Goal: Book appointment/travel/reservation

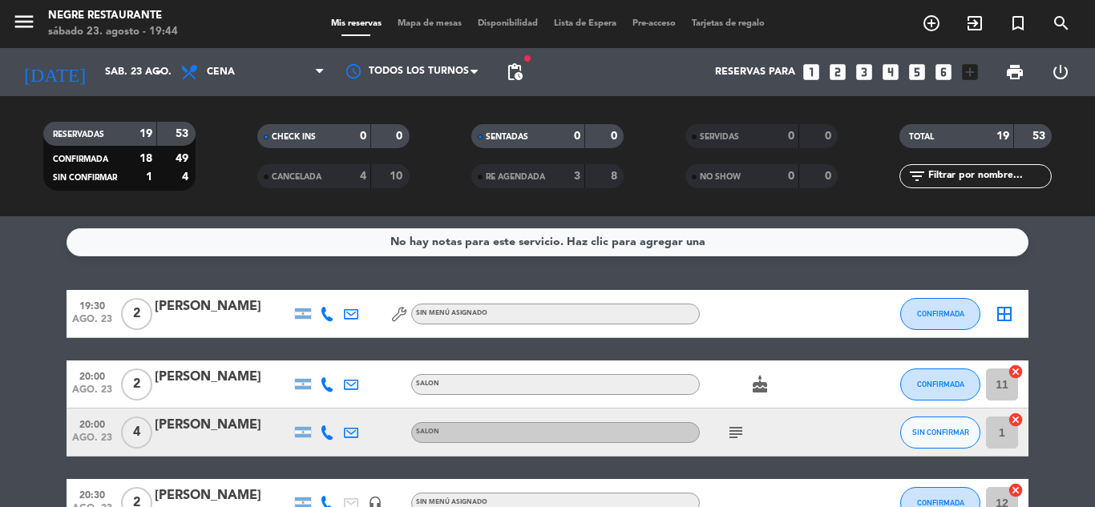
click at [322, 316] on icon at bounding box center [327, 314] width 14 height 14
click at [335, 283] on span "content_paste" at bounding box center [341, 287] width 12 height 12
click at [529, 291] on div "19:30 ago. 23 2 [PERSON_NAME] [PHONE_NUMBER] Copiar content_paste | Sin menú as…" at bounding box center [548, 314] width 962 height 48
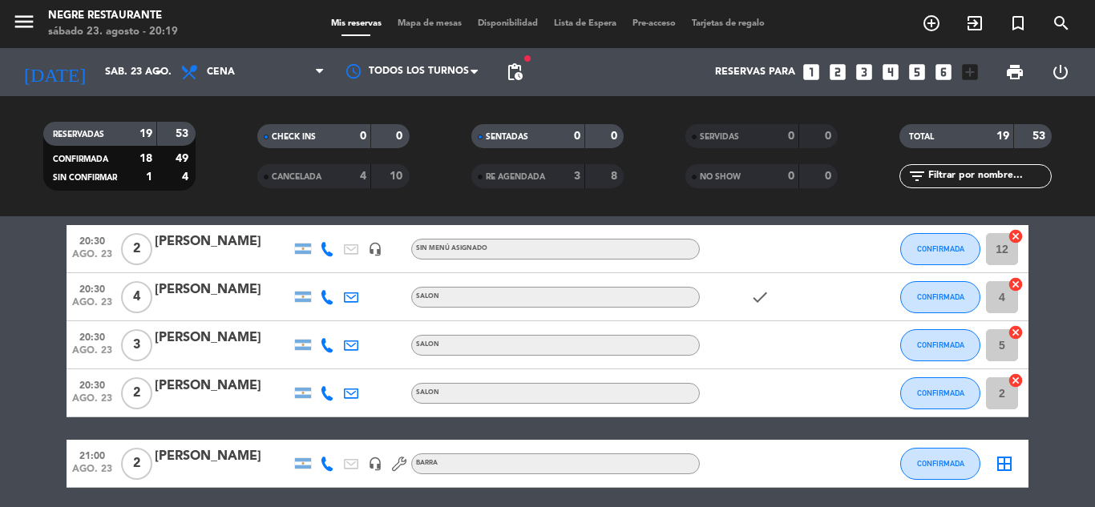
scroll to position [508, 0]
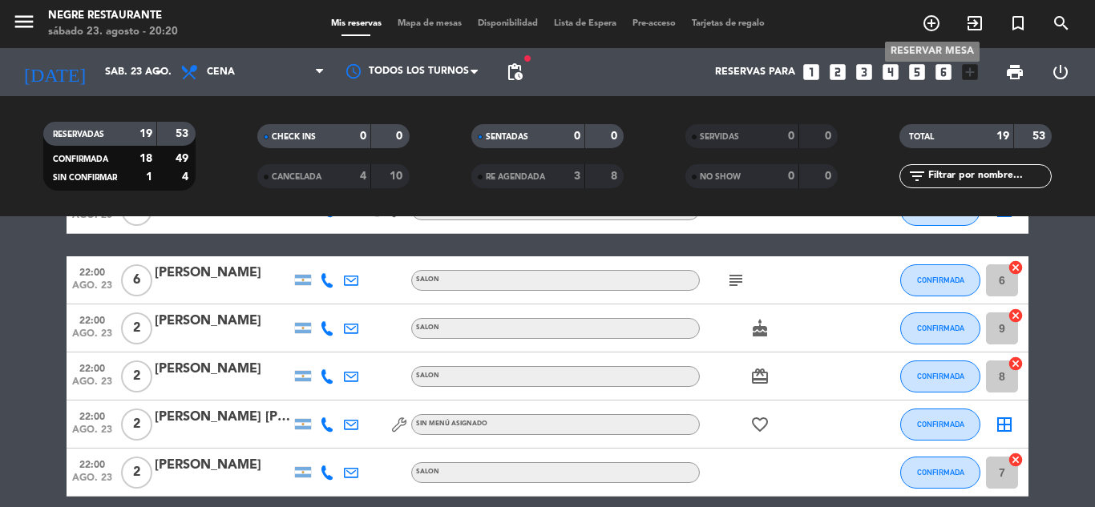
click at [931, 31] on icon "add_circle_outline" at bounding box center [931, 23] width 19 height 19
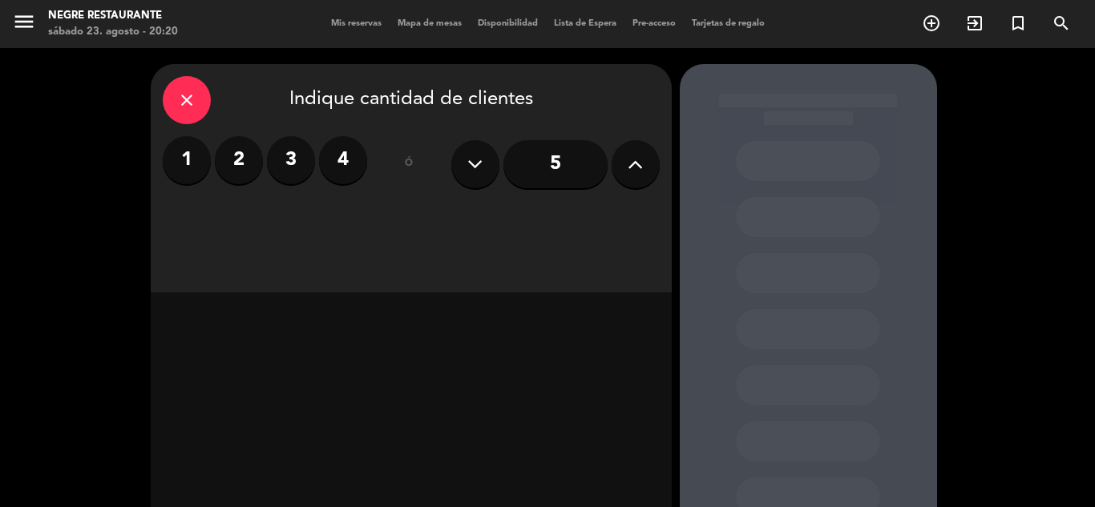
click at [237, 150] on label "2" at bounding box center [239, 160] width 48 height 48
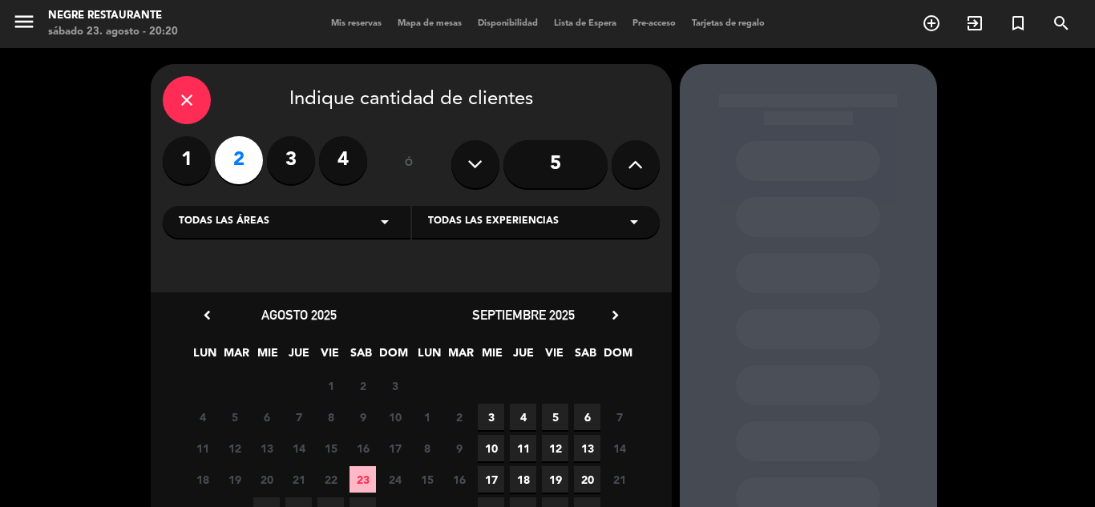
click at [353, 479] on span "23" at bounding box center [362, 480] width 26 height 26
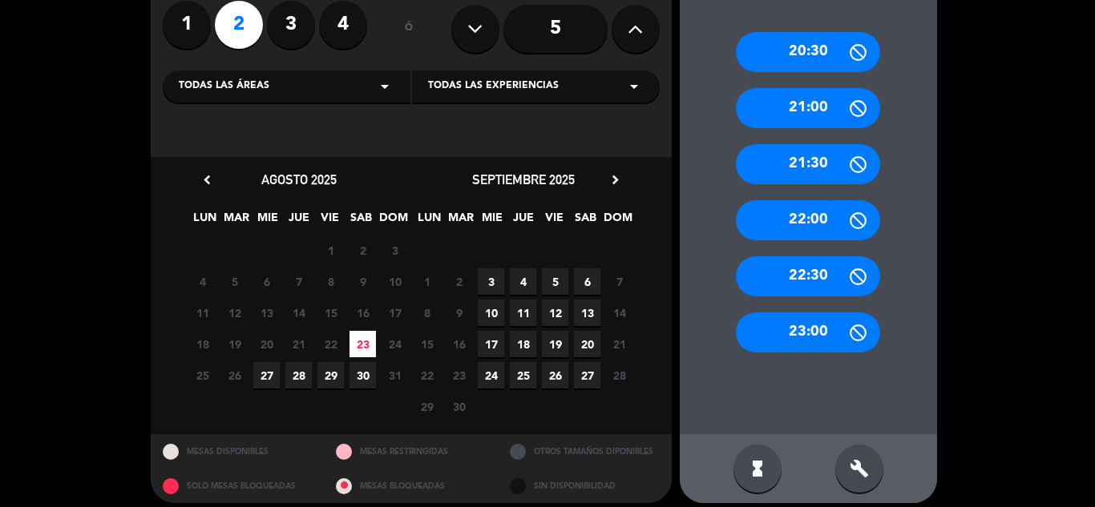
scroll to position [147, 0]
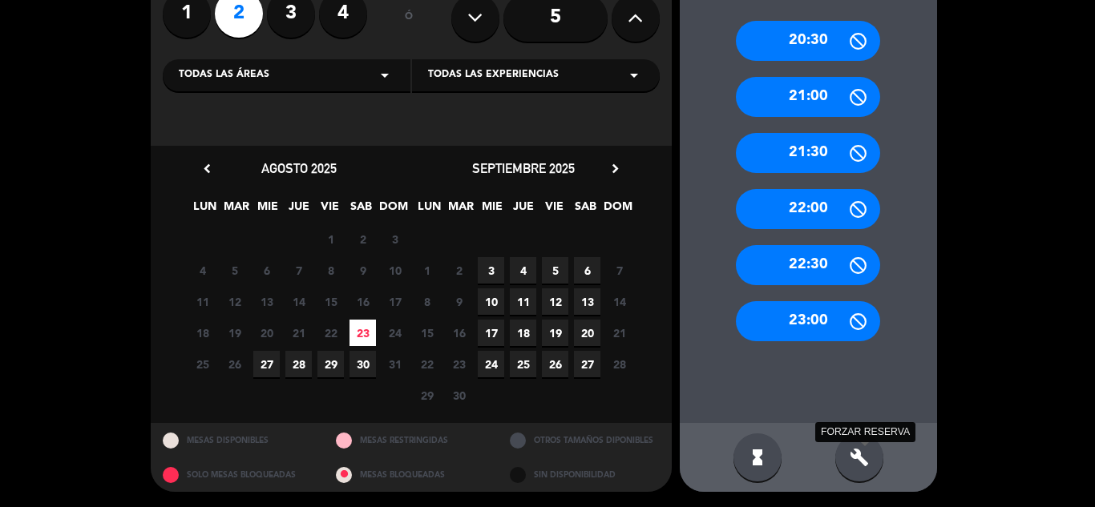
click at [855, 450] on icon "build" at bounding box center [859, 457] width 19 height 19
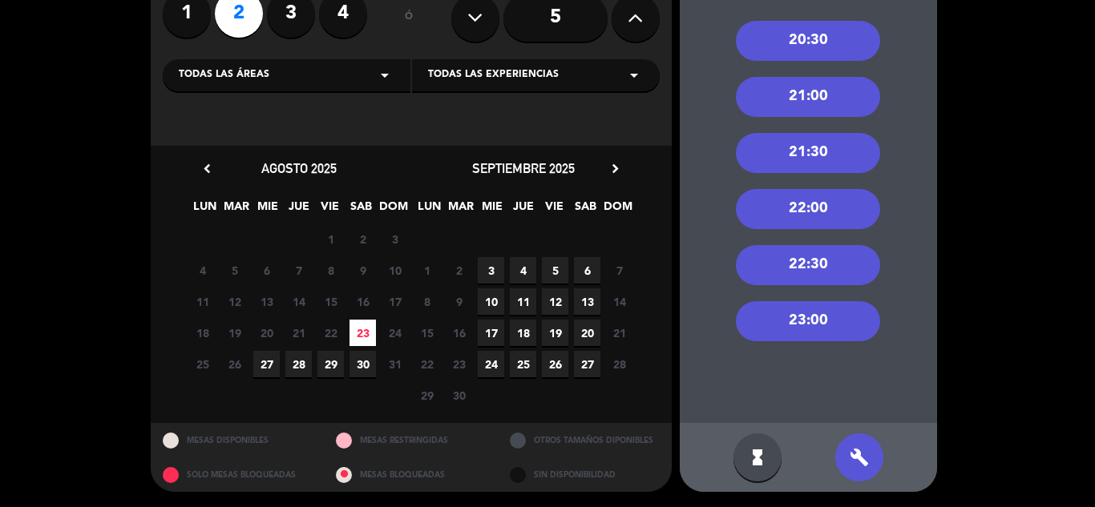
click at [843, 115] on div "21:00" at bounding box center [808, 97] width 144 height 40
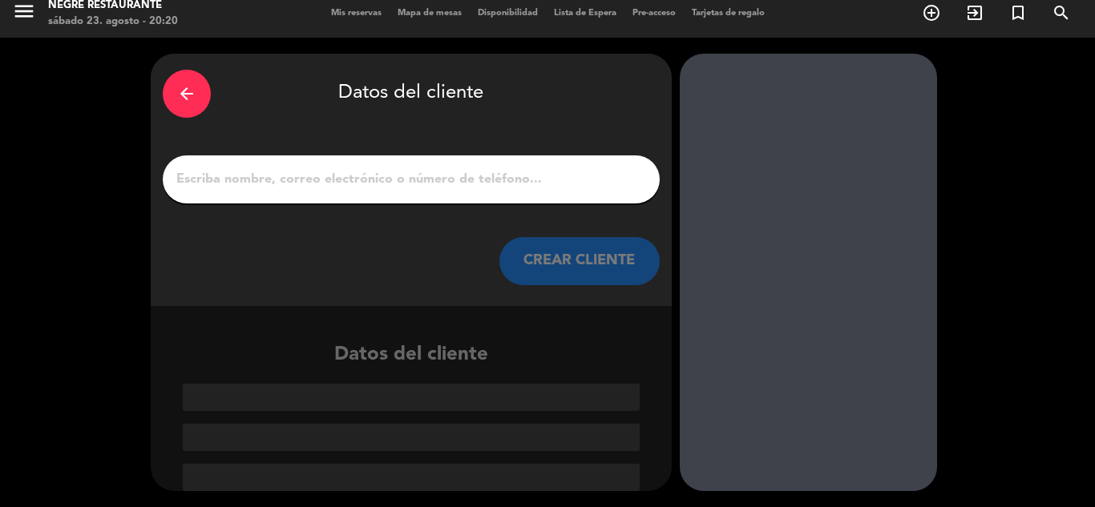
drag, startPoint x: 592, startPoint y: 164, endPoint x: 592, endPoint y: 172, distance: 8.8
click at [592, 164] on div at bounding box center [411, 180] width 497 height 48
click at [592, 175] on input "1" at bounding box center [411, 179] width 473 height 22
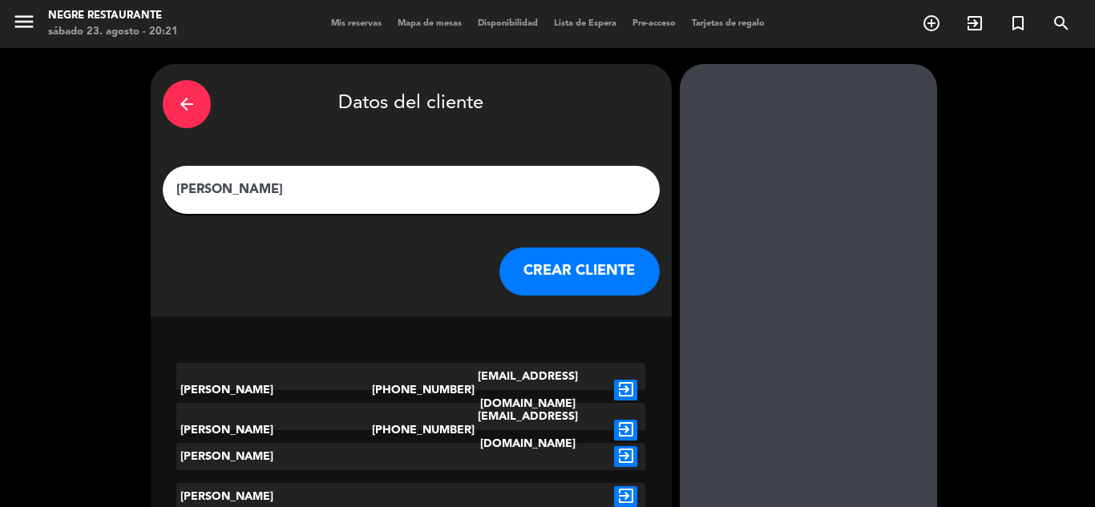
type input "[PERSON_NAME]"
click at [565, 286] on button "CREAR CLIENTE" at bounding box center [579, 272] width 160 height 48
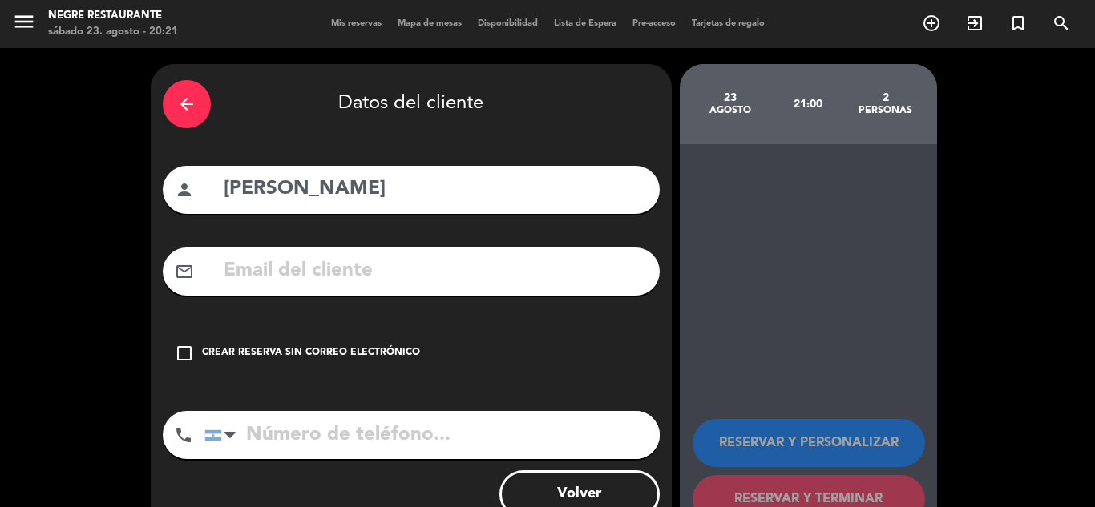
click at [186, 344] on div "check_box_outline_blank Crear reserva sin correo electrónico" at bounding box center [411, 353] width 497 height 48
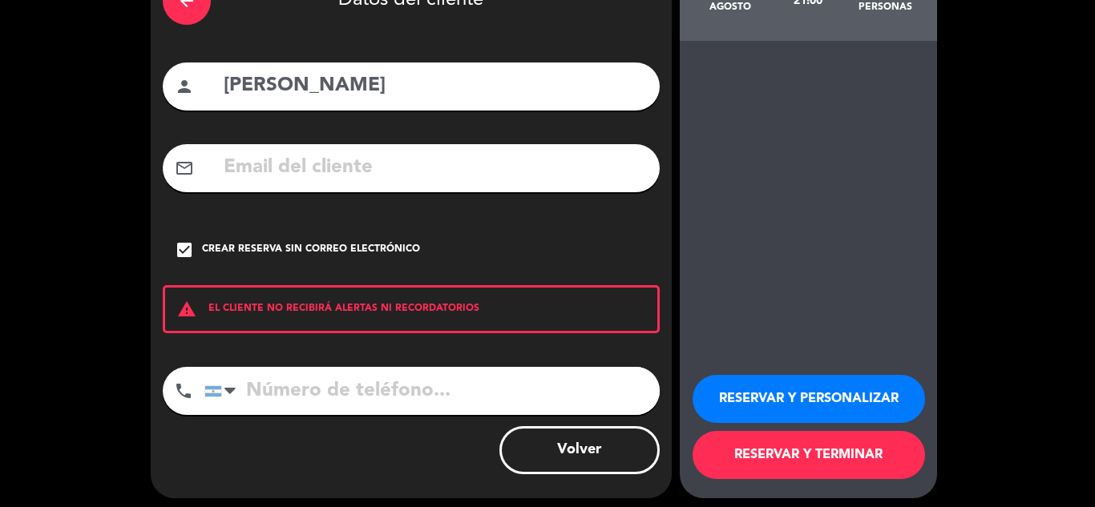
scroll to position [111, 0]
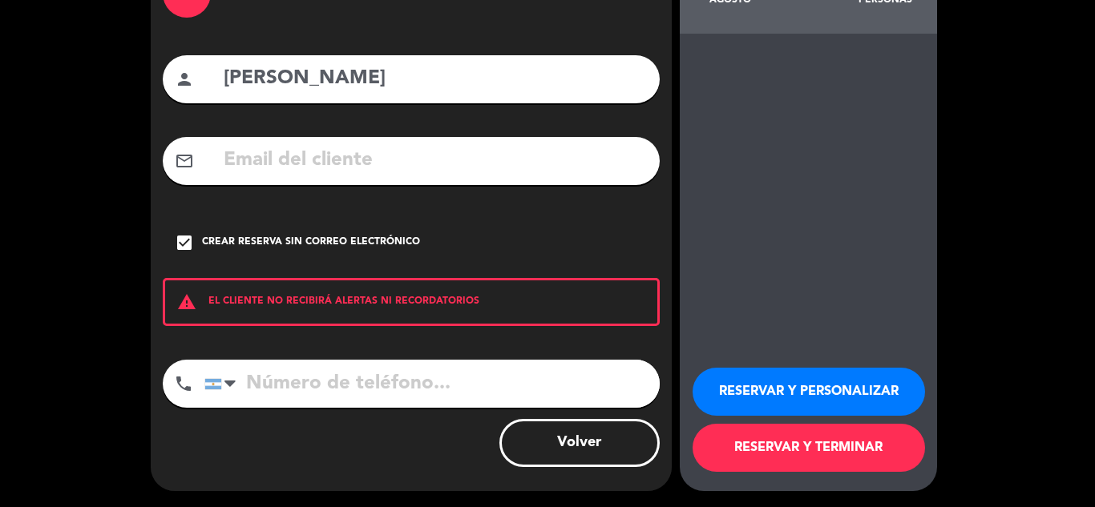
click at [782, 438] on button "RESERVAR Y TERMINAR" at bounding box center [809, 448] width 232 height 48
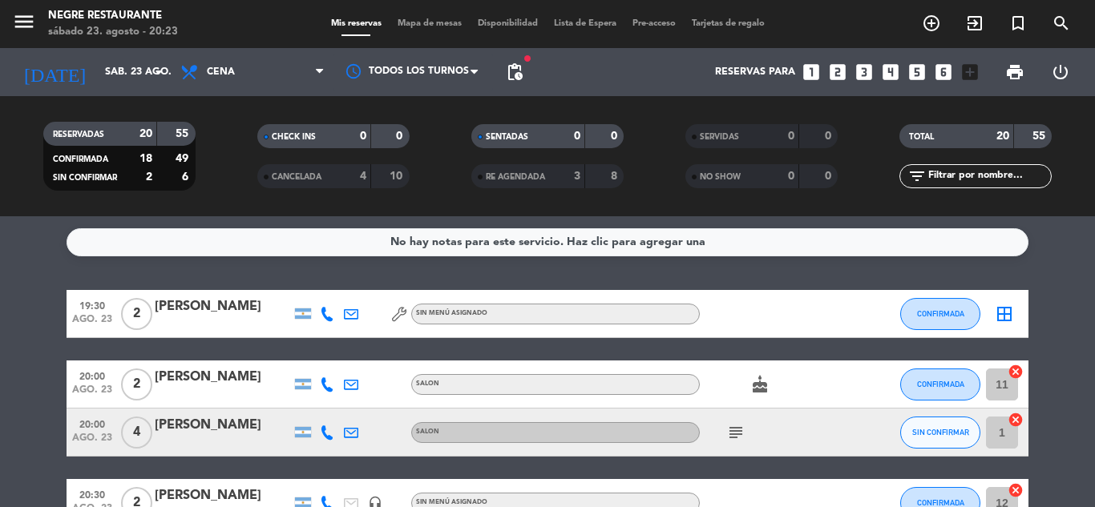
click at [736, 440] on icon "subject" at bounding box center [735, 432] width 19 height 19
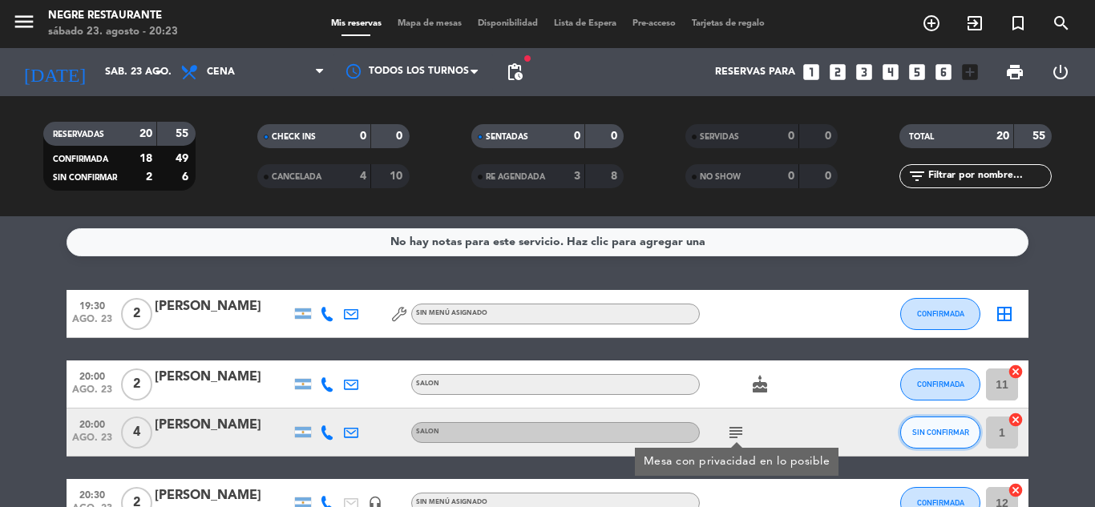
click at [939, 434] on span "SIN CONFIRMAR" at bounding box center [940, 432] width 57 height 9
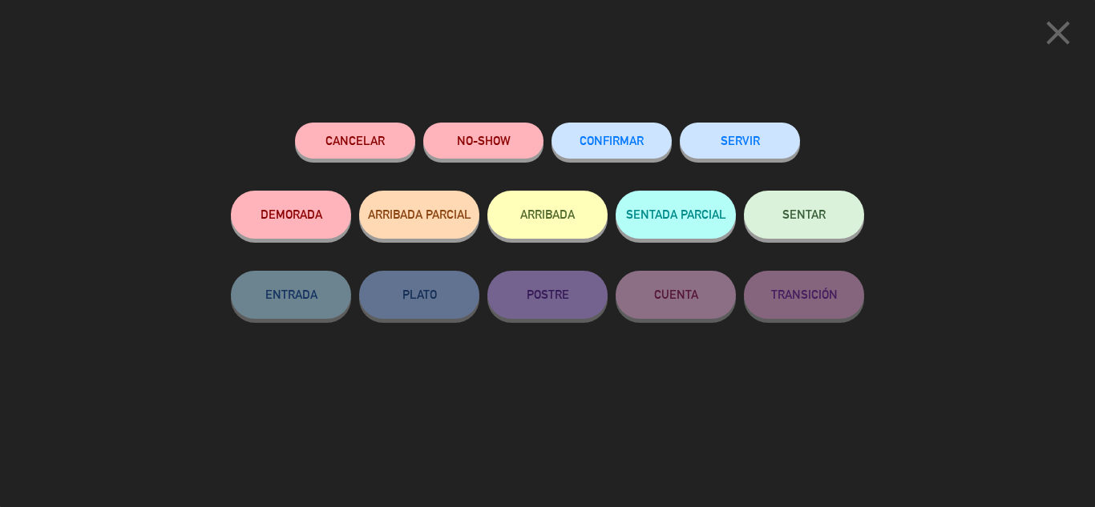
click at [446, 150] on button "NO-SHOW" at bounding box center [483, 141] width 120 height 36
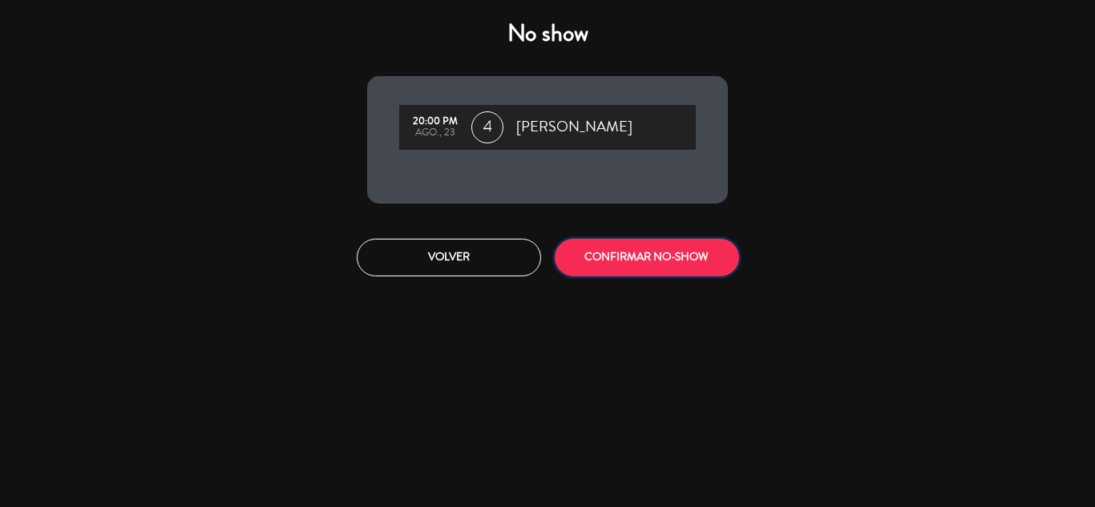
click at [608, 249] on button "CONFIRMAR NO-SHOW" at bounding box center [647, 258] width 184 height 38
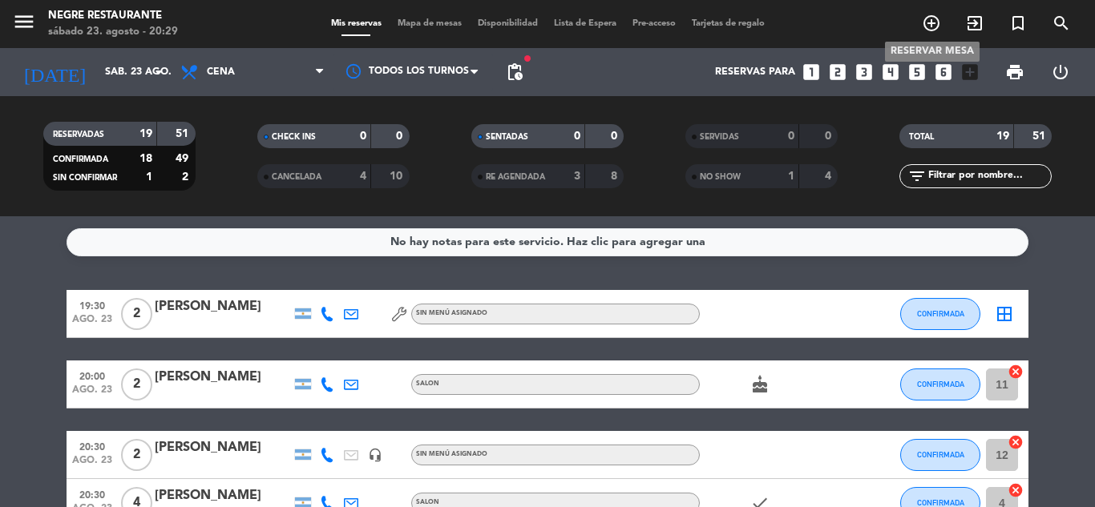
click at [928, 30] on icon "add_circle_outline" at bounding box center [931, 23] width 19 height 19
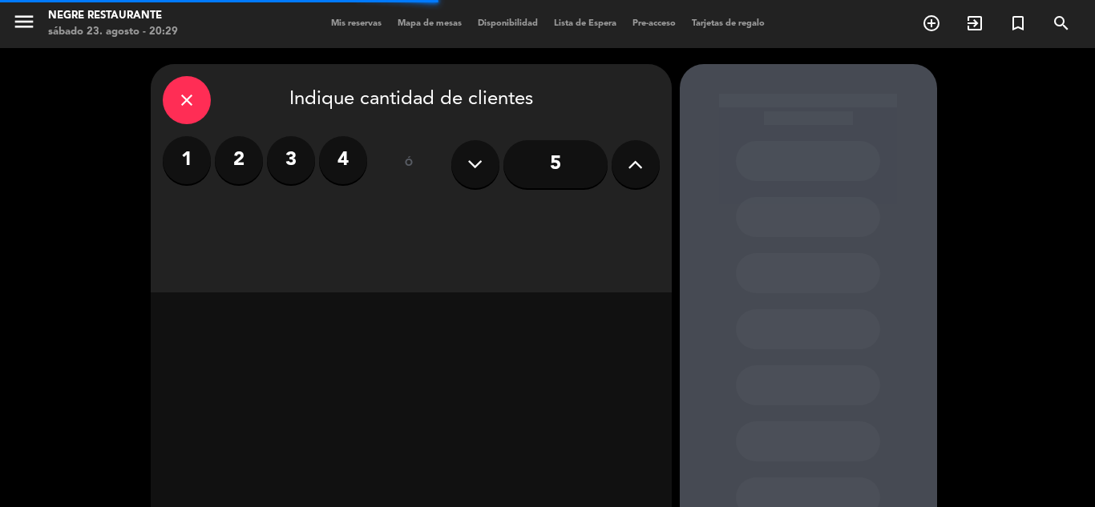
click at [337, 152] on label "4" at bounding box center [343, 160] width 48 height 48
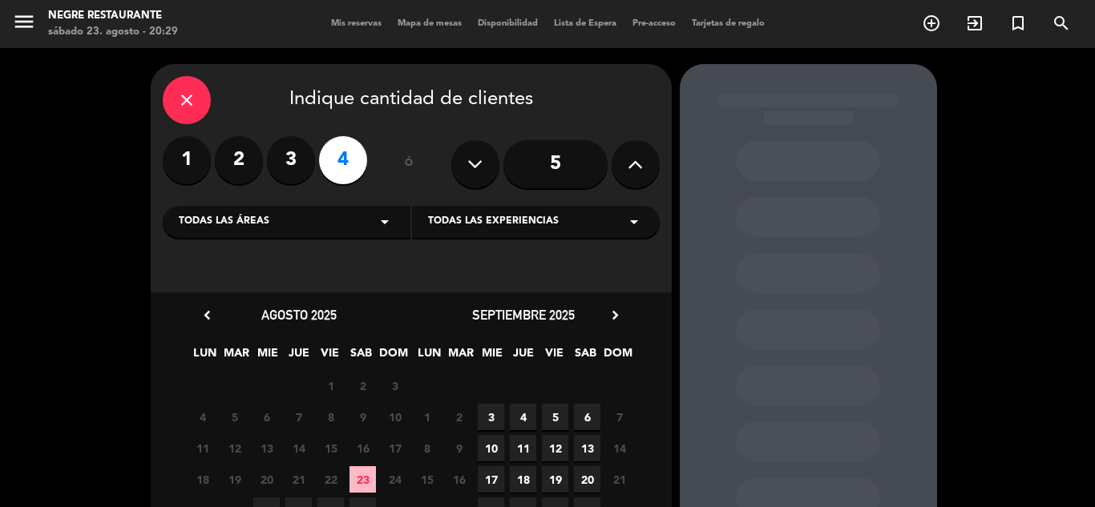
click at [360, 474] on span "23" at bounding box center [362, 480] width 26 height 26
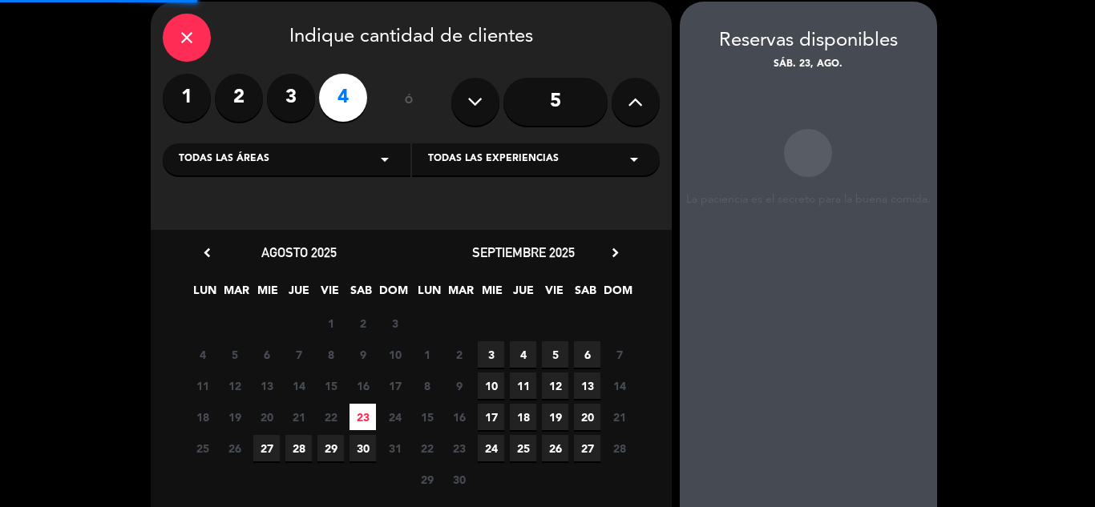
scroll to position [64, 0]
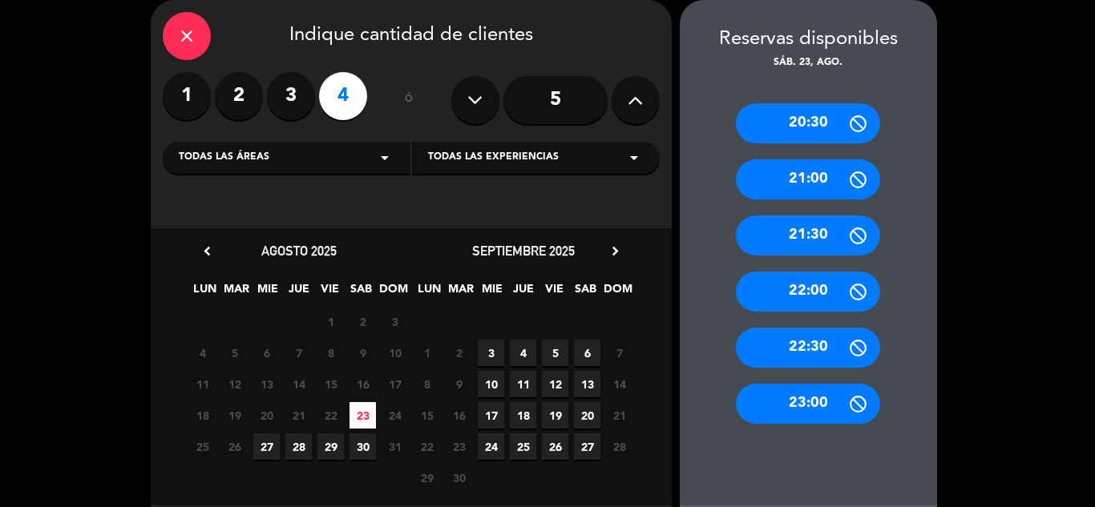
click at [183, 29] on icon "close" at bounding box center [186, 35] width 19 height 19
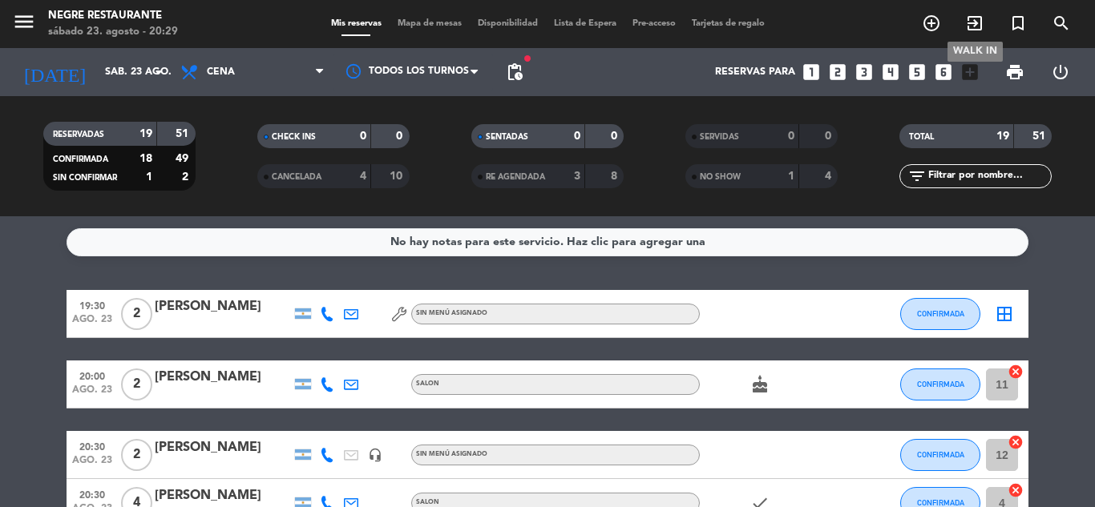
click at [970, 22] on icon "exit_to_app" at bounding box center [974, 23] width 19 height 19
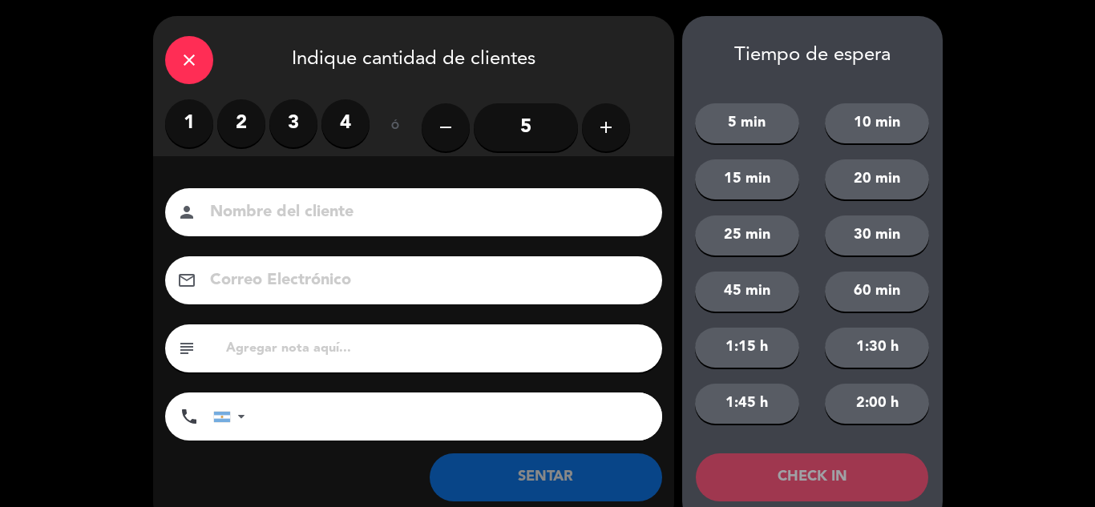
click at [367, 119] on label "4" at bounding box center [345, 123] width 48 height 48
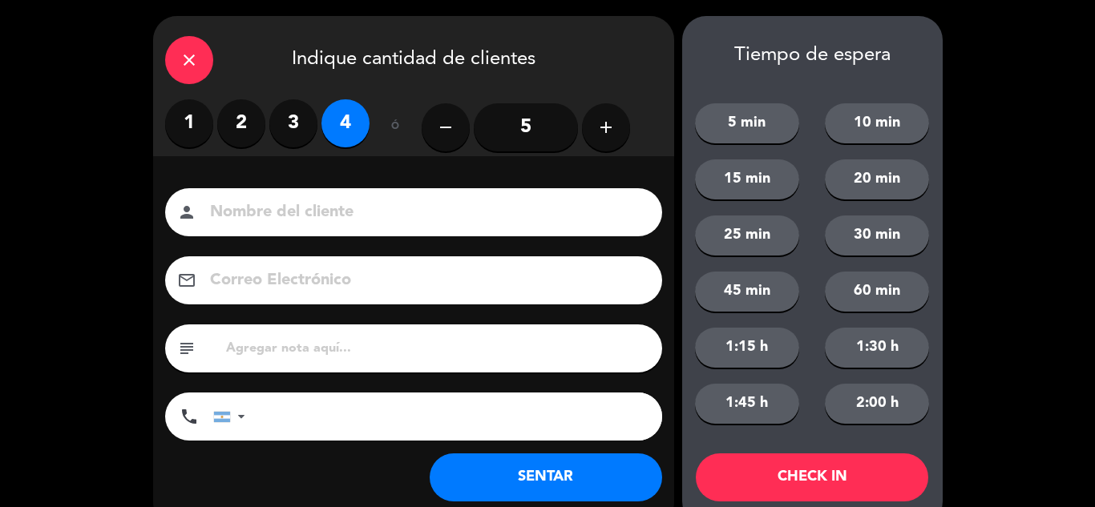
click at [636, 494] on button "SENTAR" at bounding box center [546, 478] width 232 height 48
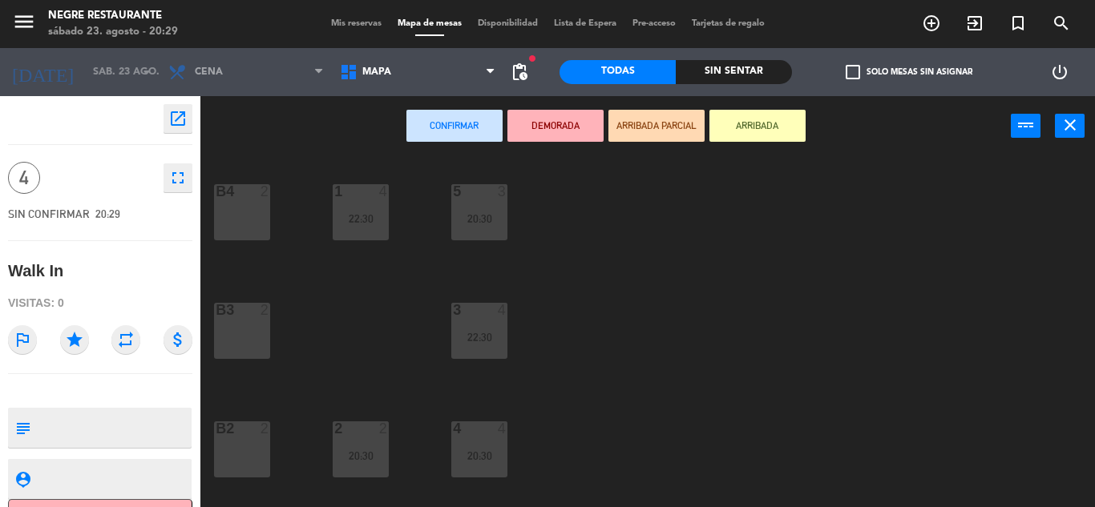
click at [250, 234] on div "B4 2" at bounding box center [242, 212] width 56 height 56
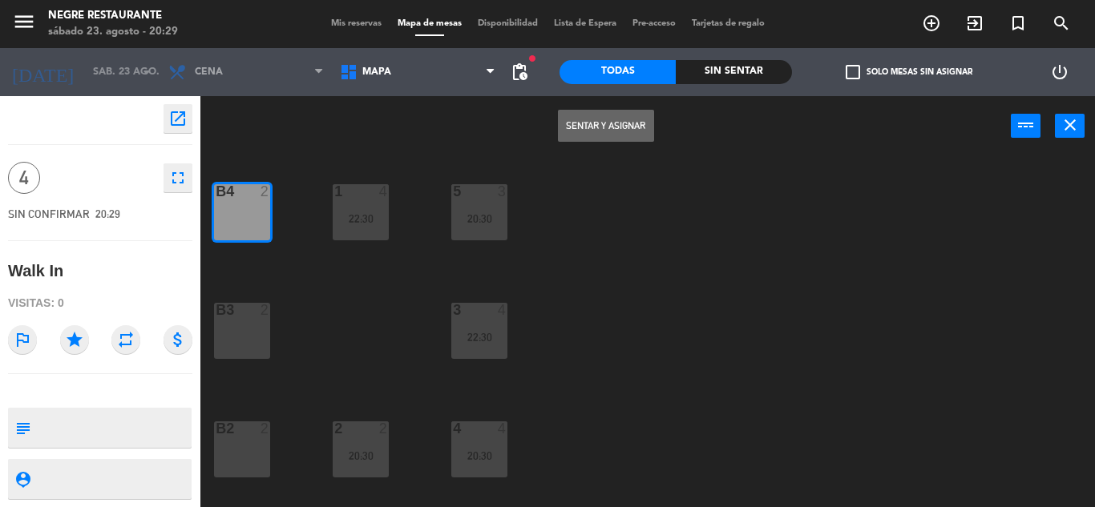
click at [588, 135] on button "Sentar y Asignar" at bounding box center [606, 126] width 96 height 32
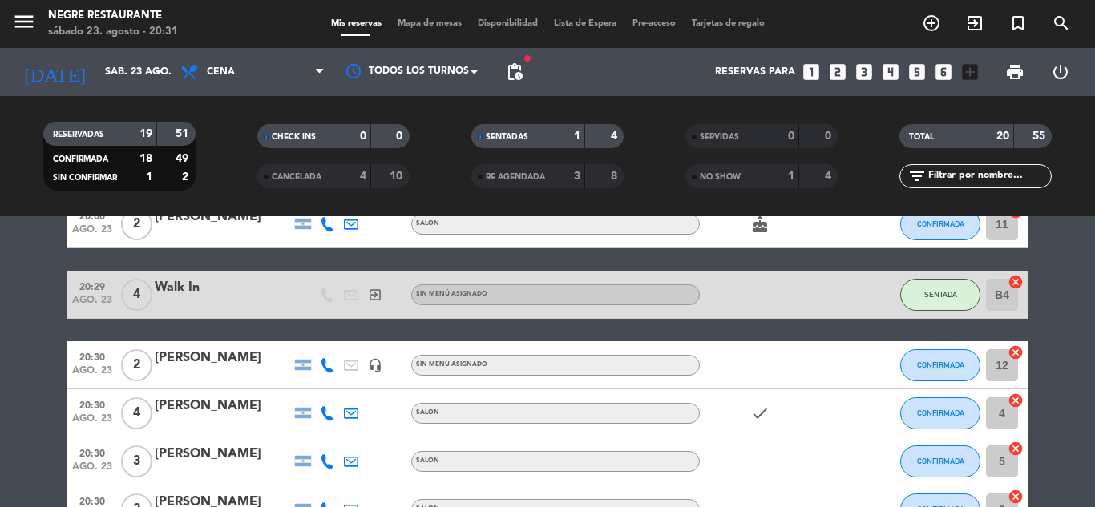
scroll to position [240, 0]
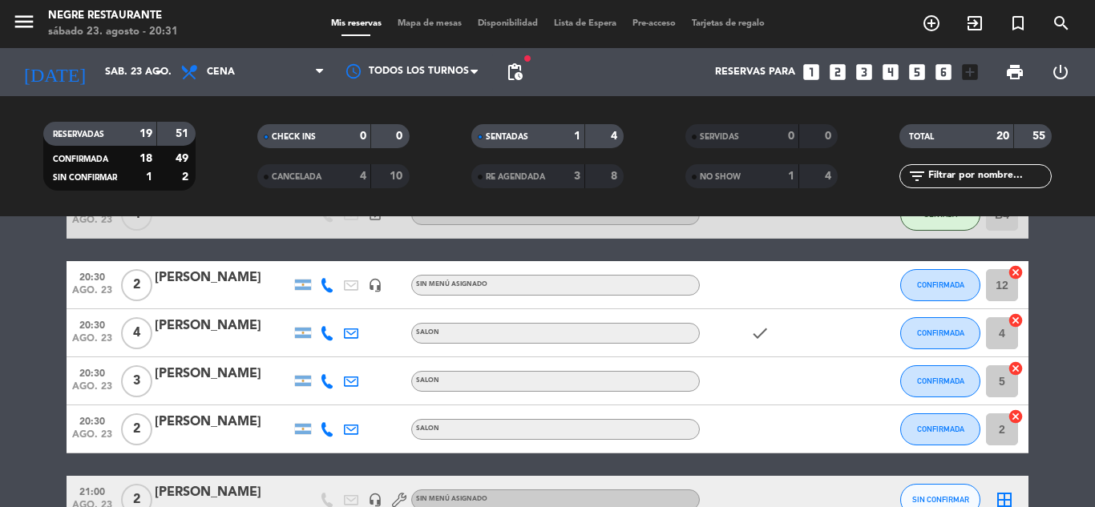
click at [325, 281] on icon at bounding box center [327, 285] width 14 height 14
